Goal: Browse casually: Explore the website without a specific task or goal

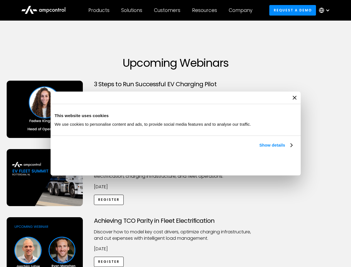
click at [259, 149] on link "Show details" at bounding box center [275, 145] width 33 height 7
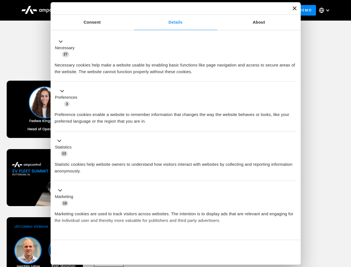
click at [293, 75] on div "Necessary cookies help make a website usable by enabling basic functions like p…" at bounding box center [176, 67] width 242 height 18
click at [345, 224] on div "Achieving TCO Parity in Fleet Electrification Discover how to model key cost dr…" at bounding box center [175, 260] width 349 height 87
click at [171, 10] on div "Customers" at bounding box center [167, 10] width 26 height 6
click at [99, 10] on div "Products" at bounding box center [98, 10] width 21 height 6
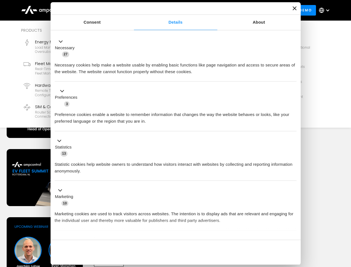
click at [132, 10] on div "Solutions" at bounding box center [131, 10] width 21 height 6
click at [168, 10] on div "Customers" at bounding box center [167, 10] width 26 height 6
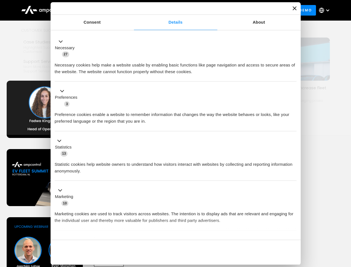
click at [206, 10] on div "Resources" at bounding box center [204, 10] width 25 height 6
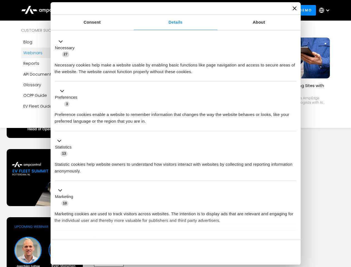
click at [243, 10] on div "Company" at bounding box center [241, 10] width 24 height 6
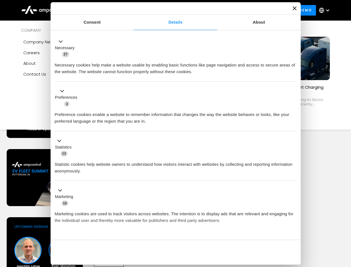
click at [326, 10] on div at bounding box center [328, 10] width 4 height 4
